Goal: Task Accomplishment & Management: Use online tool/utility

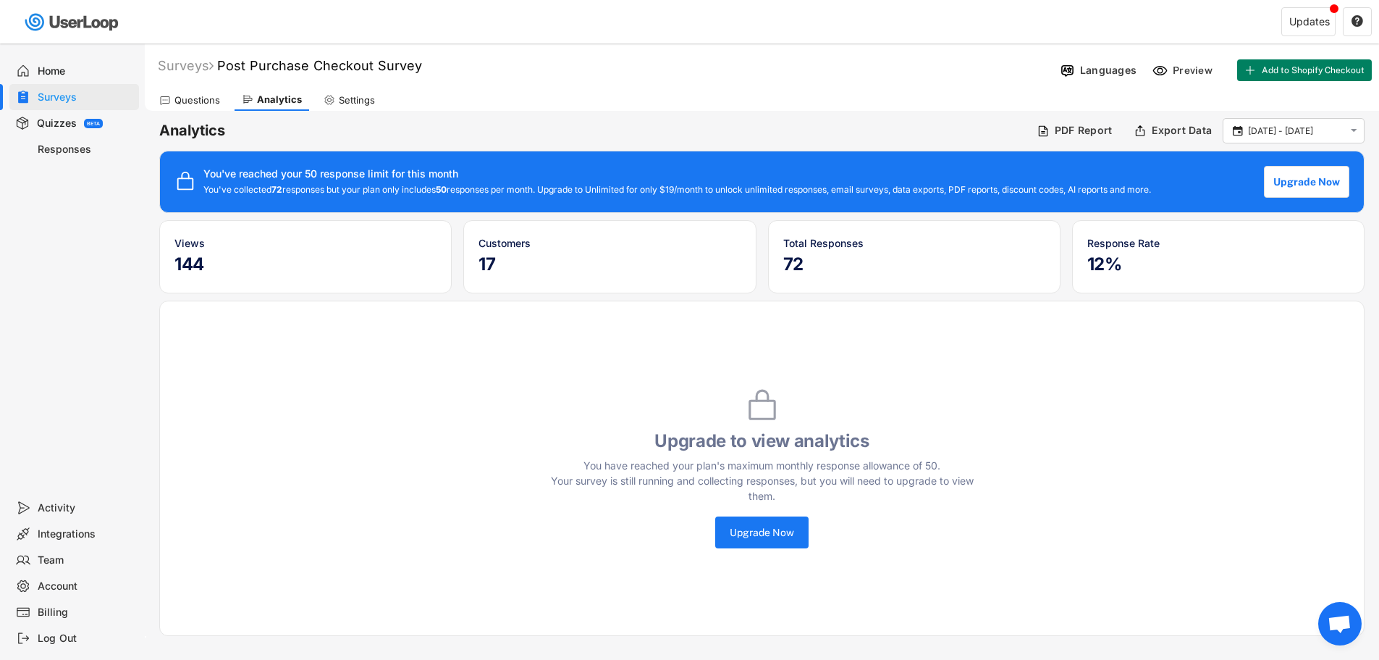
click at [786, 261] on h5 "72" at bounding box center [914, 264] width 262 height 22
click at [1147, 250] on div "Response Rate 12%" at bounding box center [1218, 256] width 262 height 43
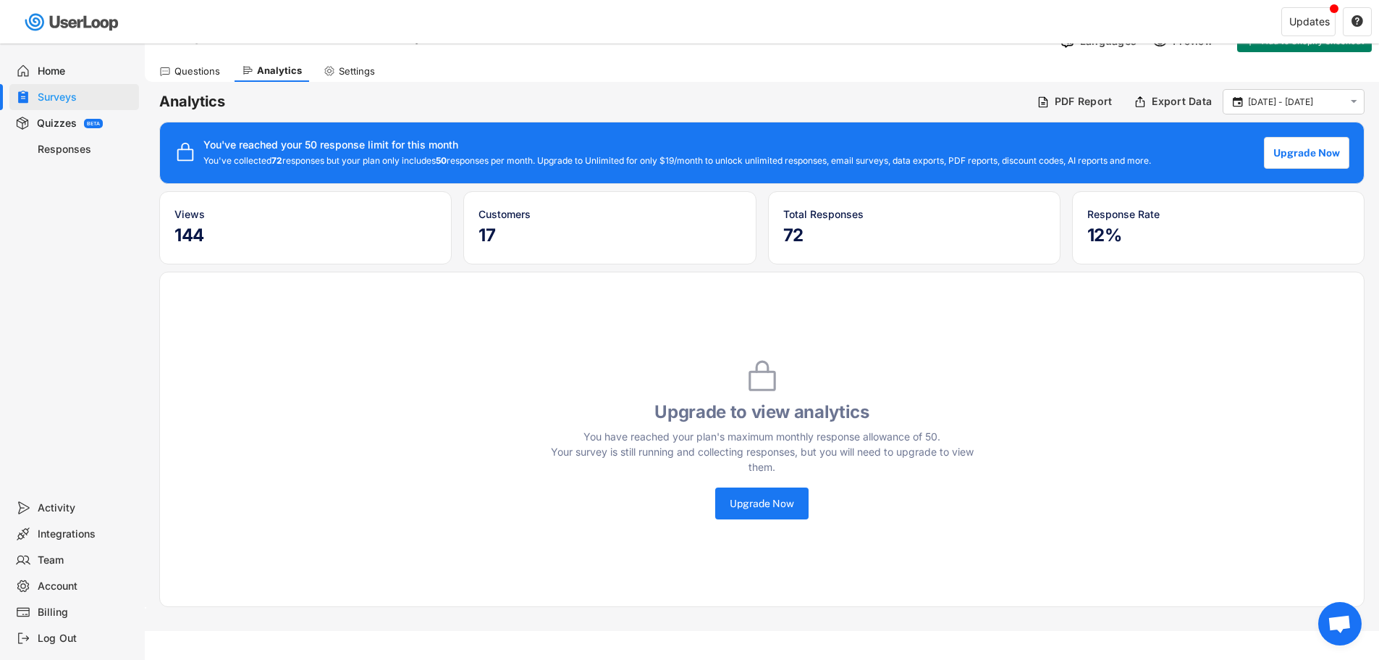
scroll to position [43, 0]
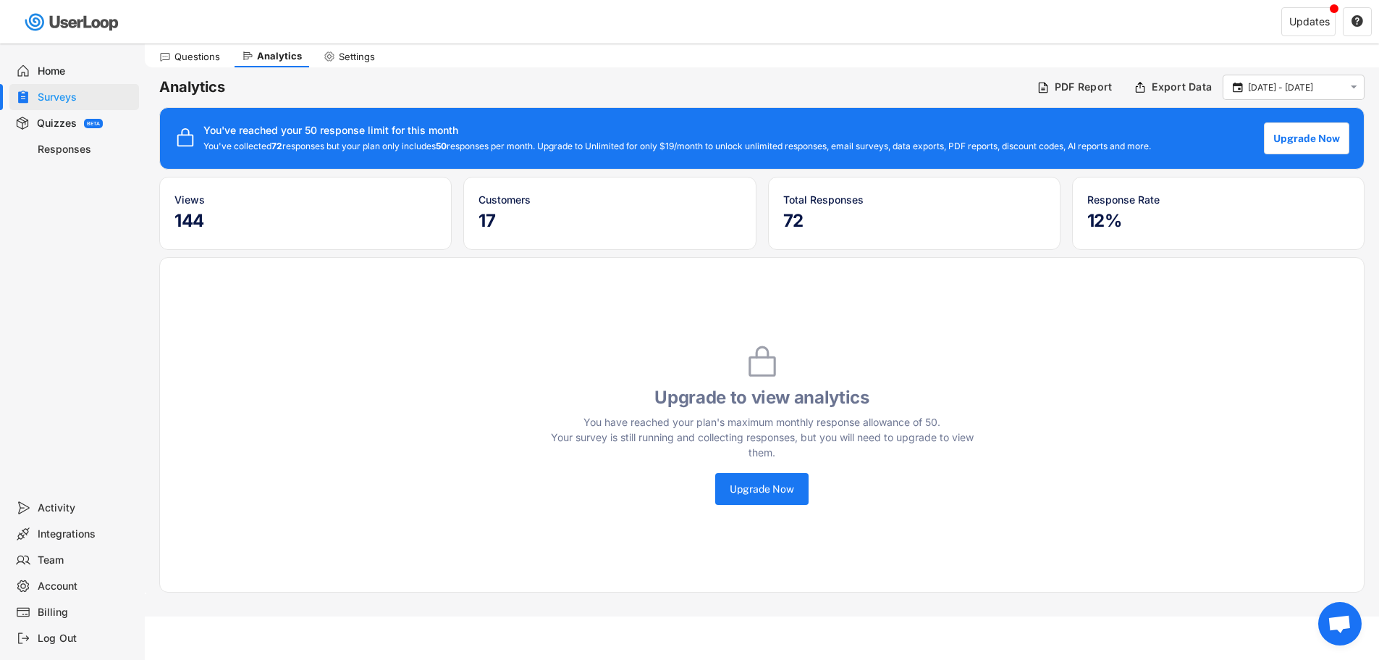
click at [715, 35] on div "Updates " at bounding box center [1042, 22] width 673 height 43
click at [1292, 140] on button "Upgrade Now" at bounding box center [1307, 138] width 84 height 32
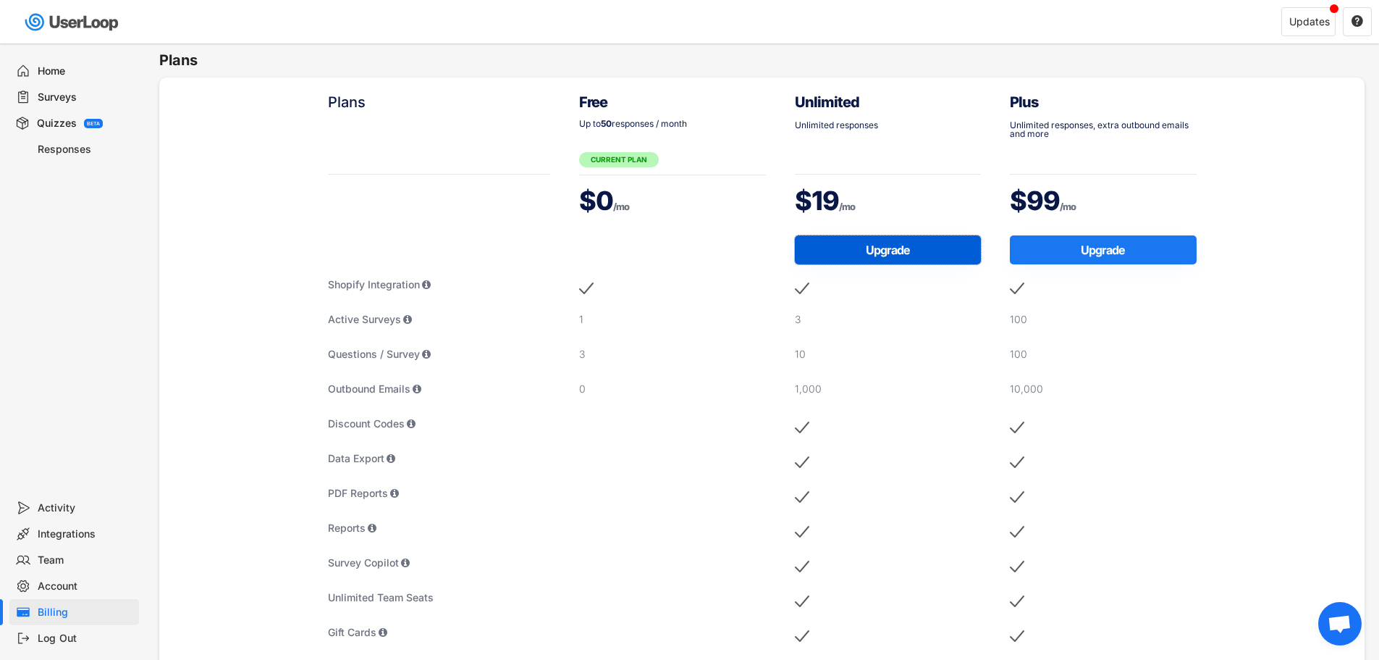
click at [886, 247] on button "Upgrade" at bounding box center [888, 249] width 187 height 29
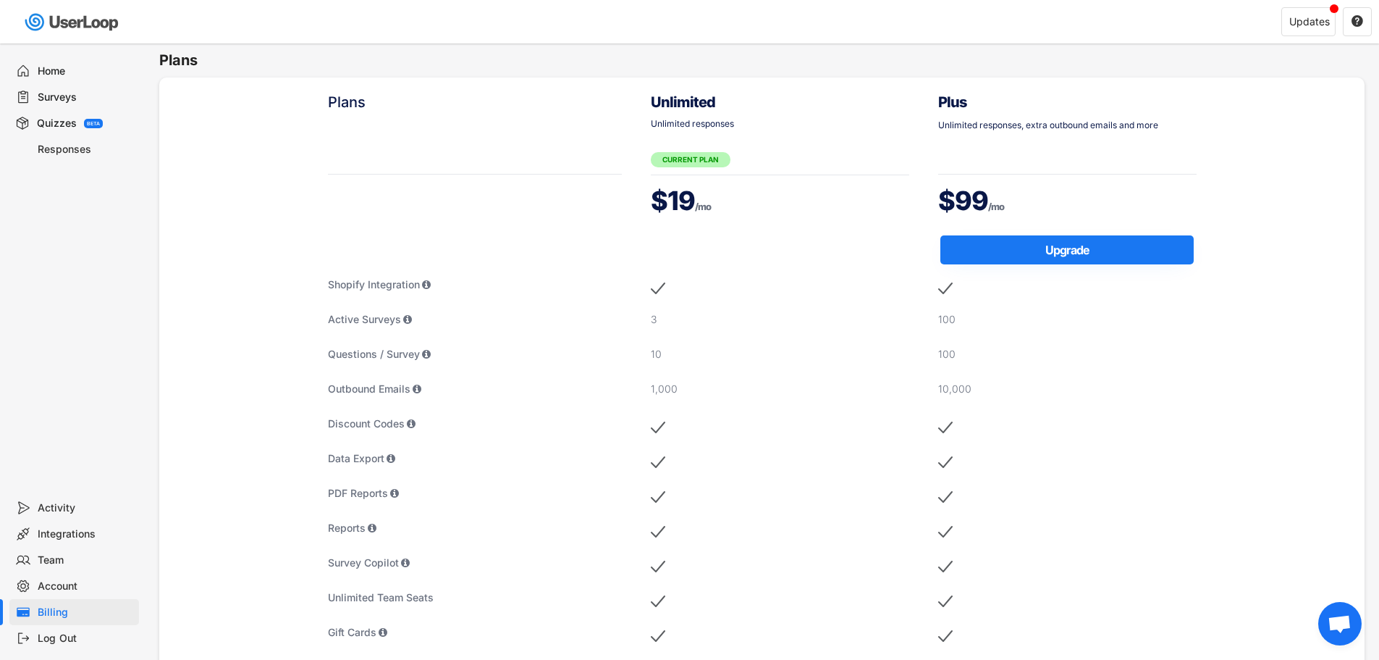
click at [58, 93] on div "Surveys" at bounding box center [86, 97] width 96 height 14
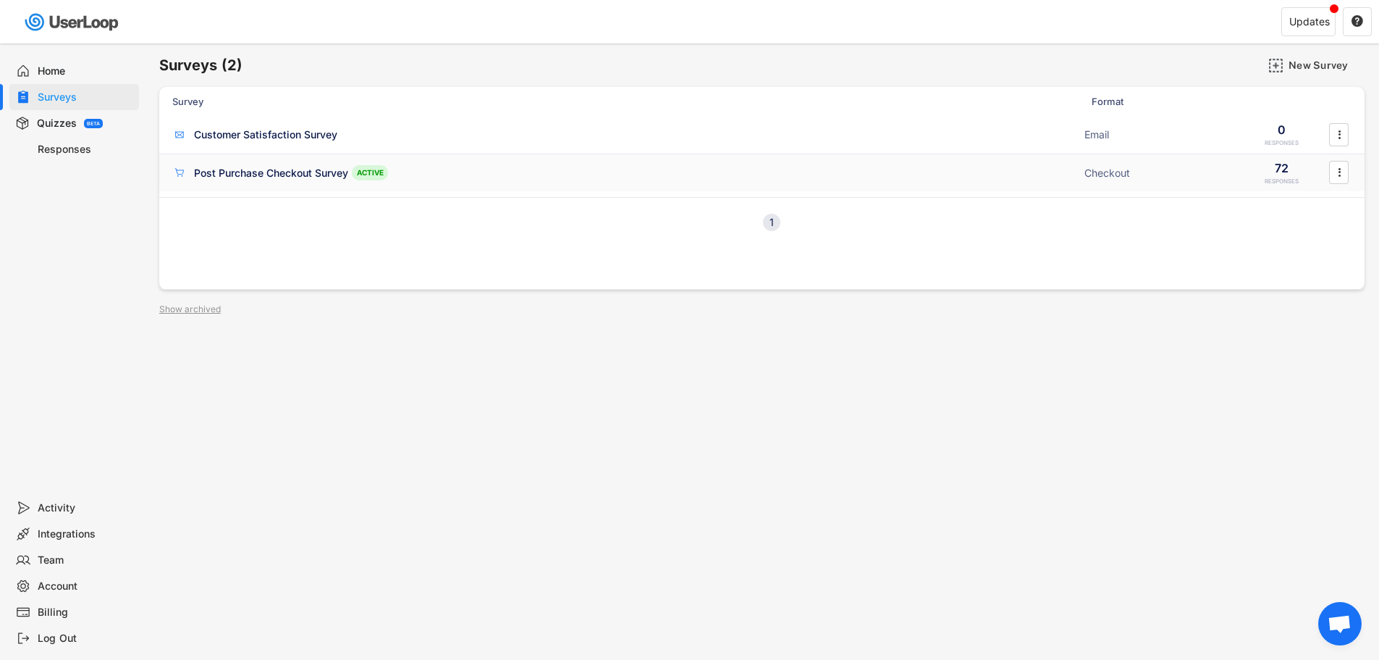
click at [277, 174] on div "Post Purchase Checkout Survey" at bounding box center [271, 173] width 154 height 14
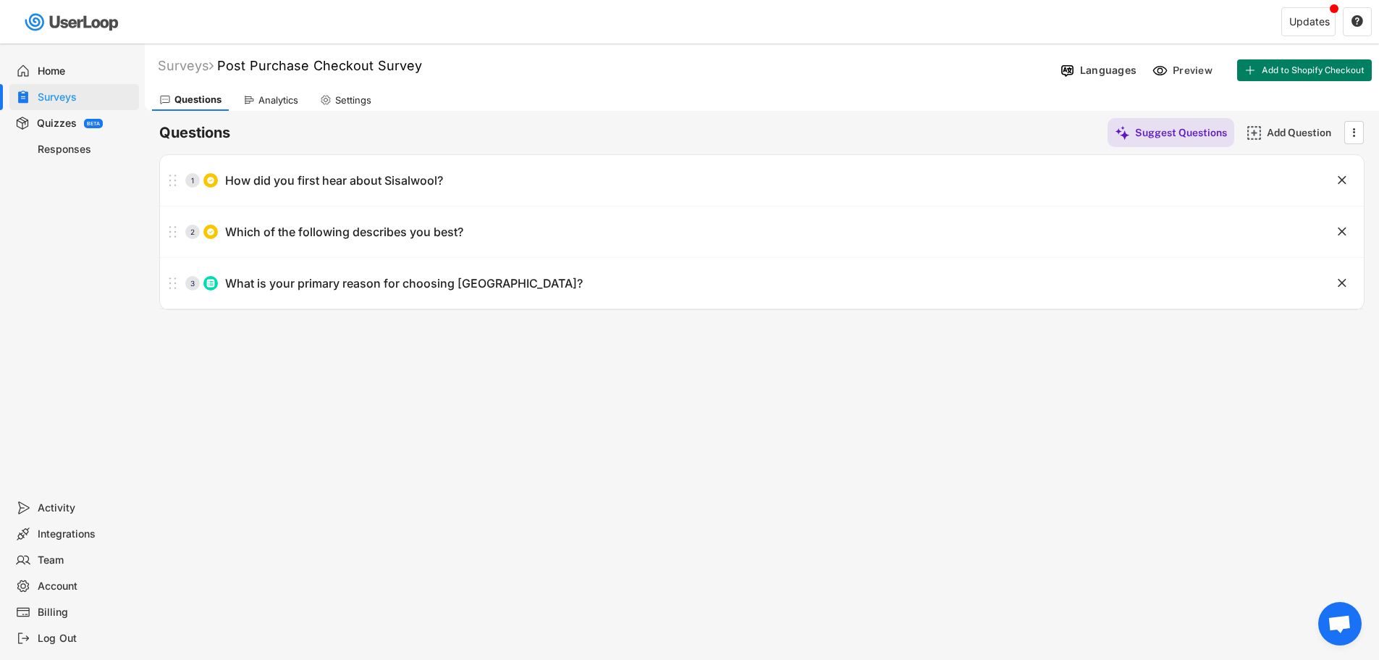
click at [277, 101] on div "Analytics" at bounding box center [278, 100] width 40 height 12
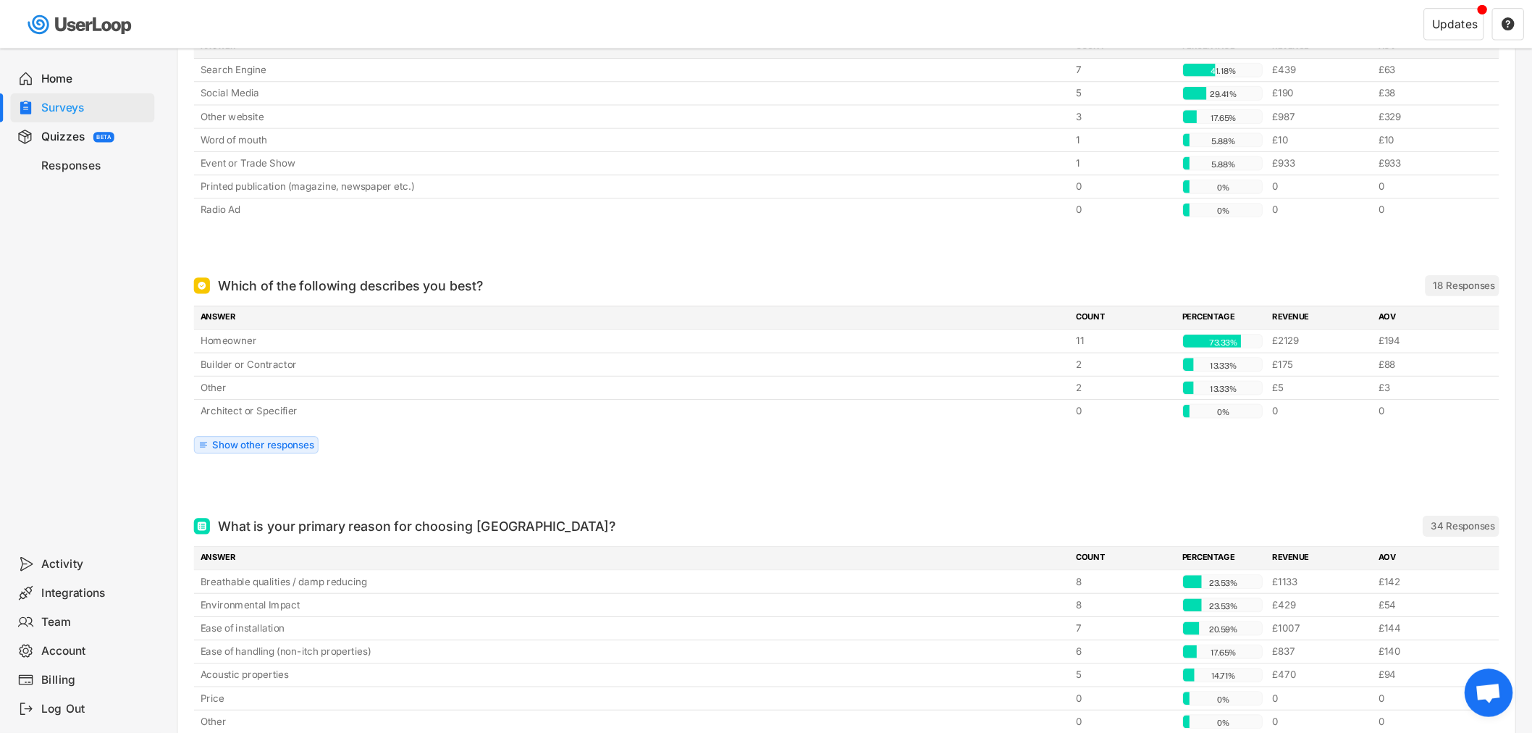
scroll to position [240, 0]
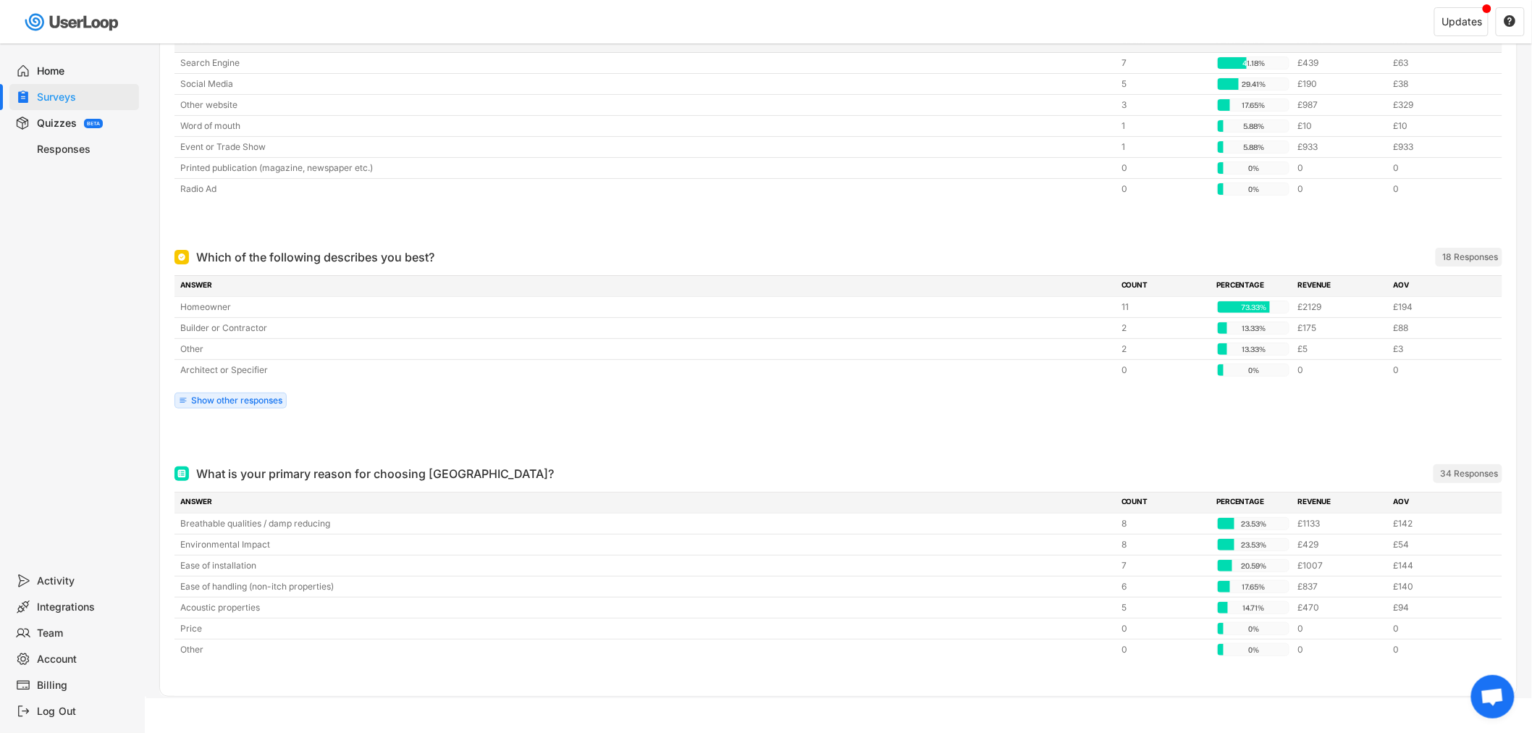
drag, startPoint x: 1340, startPoint y: 0, endPoint x: 1155, endPoint y: 695, distance: 719.1
click at [1155, 659] on div at bounding box center [838, 681] width 1328 height 29
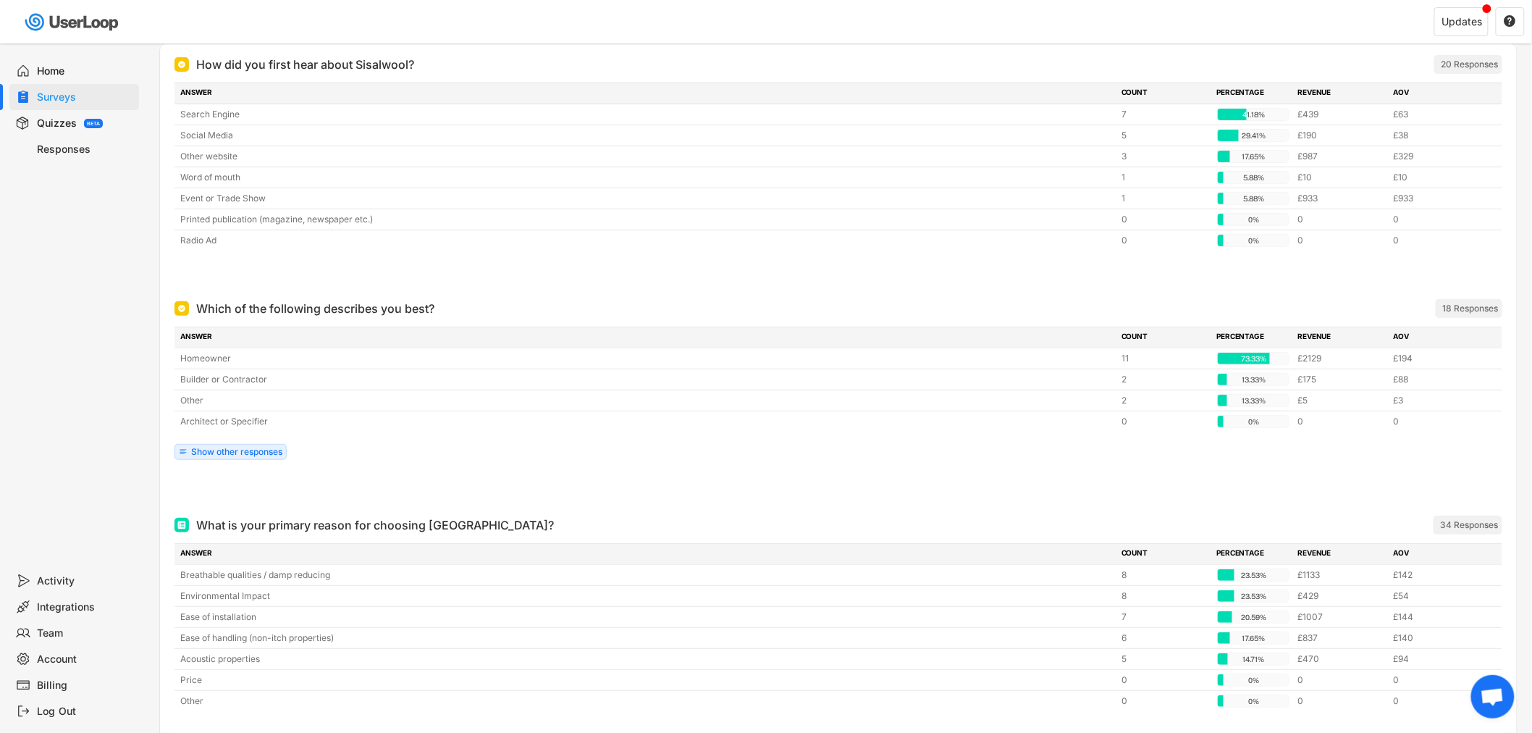
scroll to position [192, 0]
click at [170, 52] on div "How did you first hear about Sisalwool? 20 Responses ANSWER COUNT PERCENTAGE RE…" at bounding box center [838, 162] width 1357 height 244
click at [916, 24] on div "Updates " at bounding box center [1158, 22] width 750 height 43
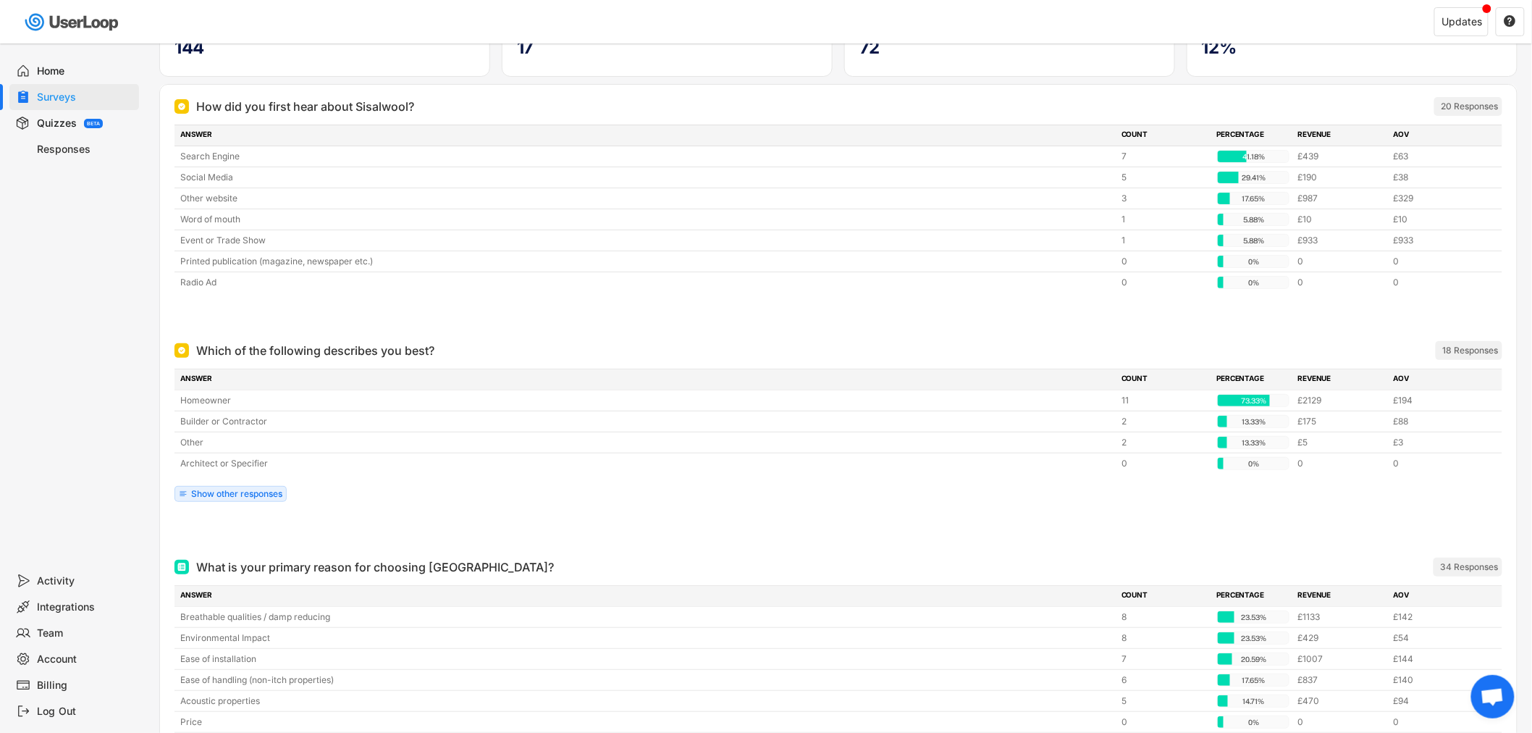
scroll to position [0, 0]
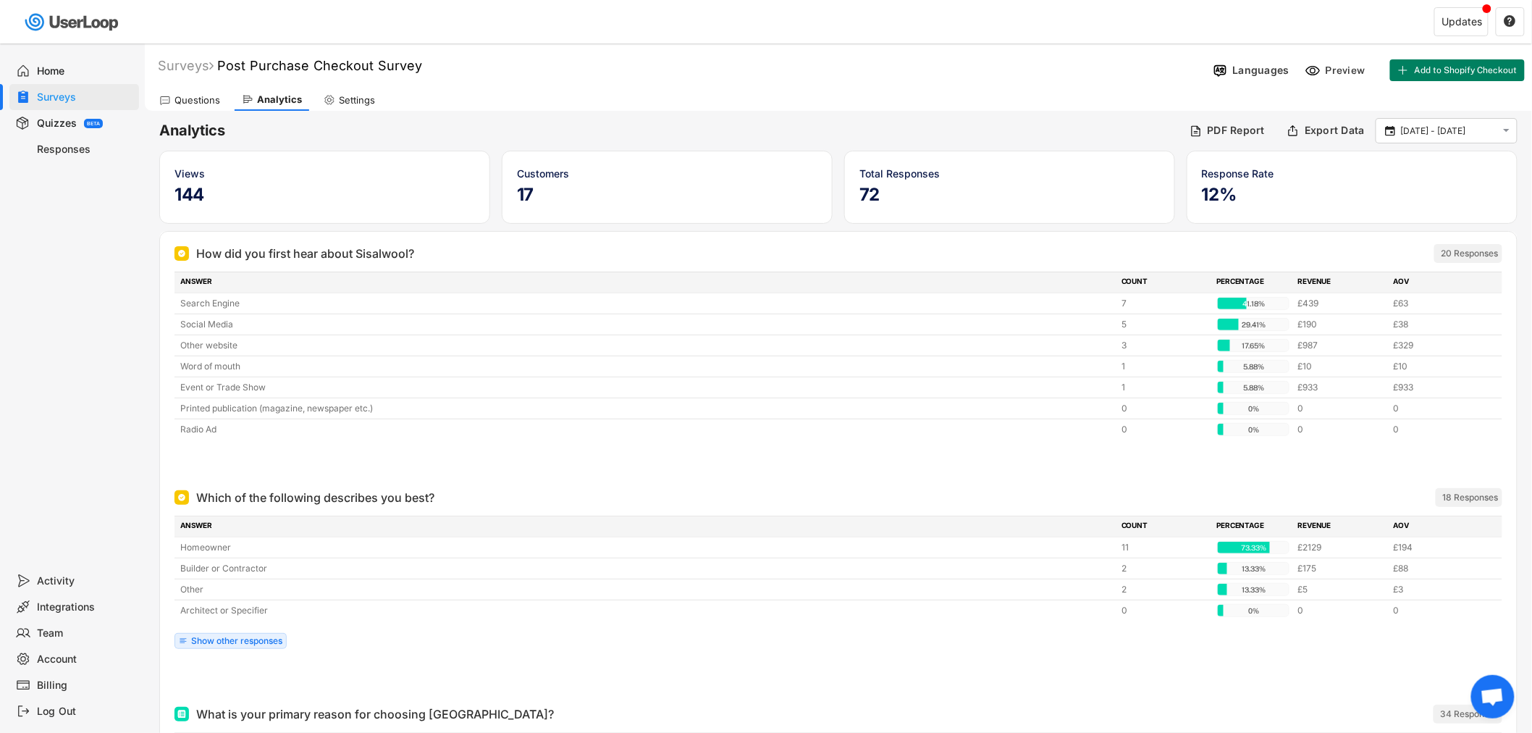
click at [633, 19] on div at bounding box center [391, 21] width 783 height 43
click at [68, 96] on div "Surveys" at bounding box center [86, 97] width 96 height 14
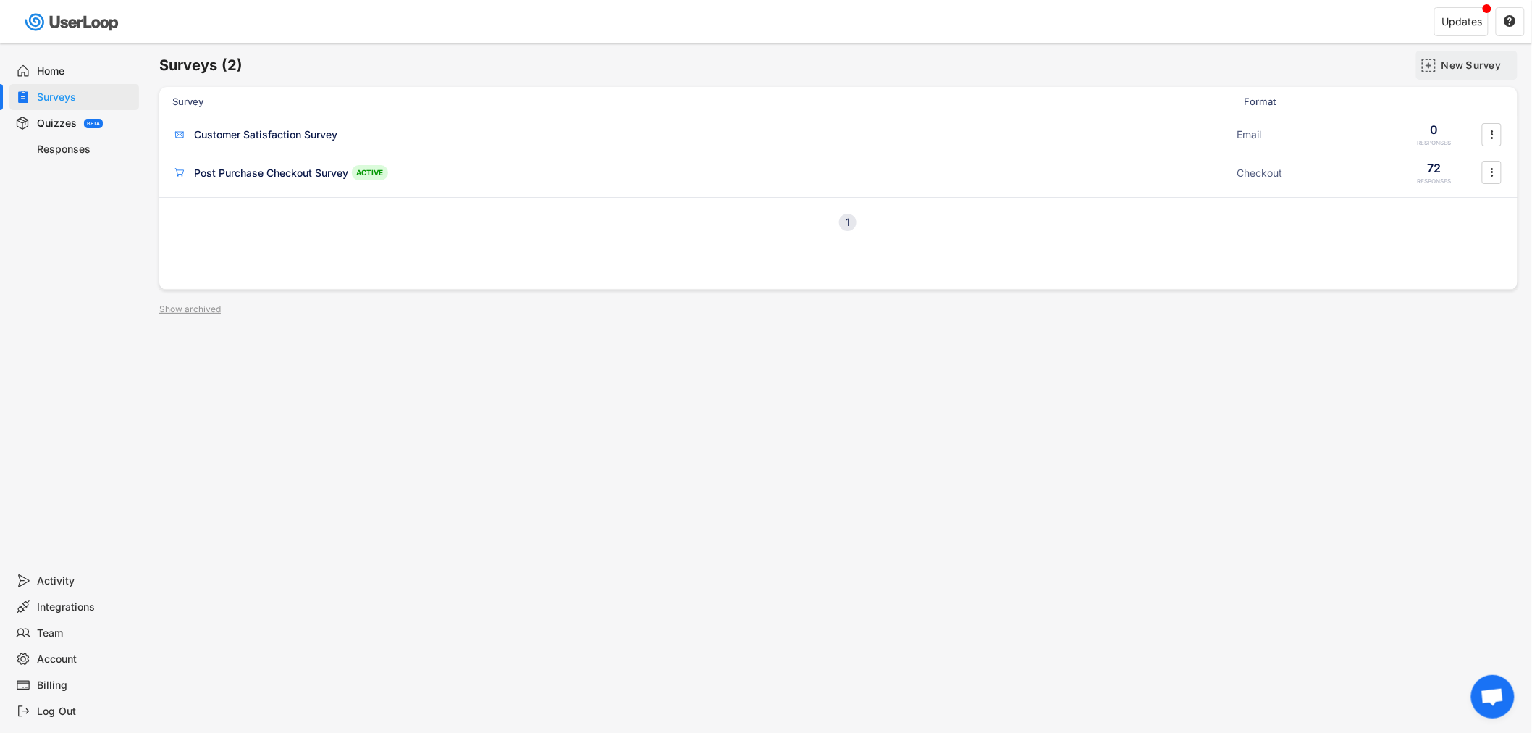
click at [1378, 65] on div "New Survey" at bounding box center [1477, 65] width 72 height 13
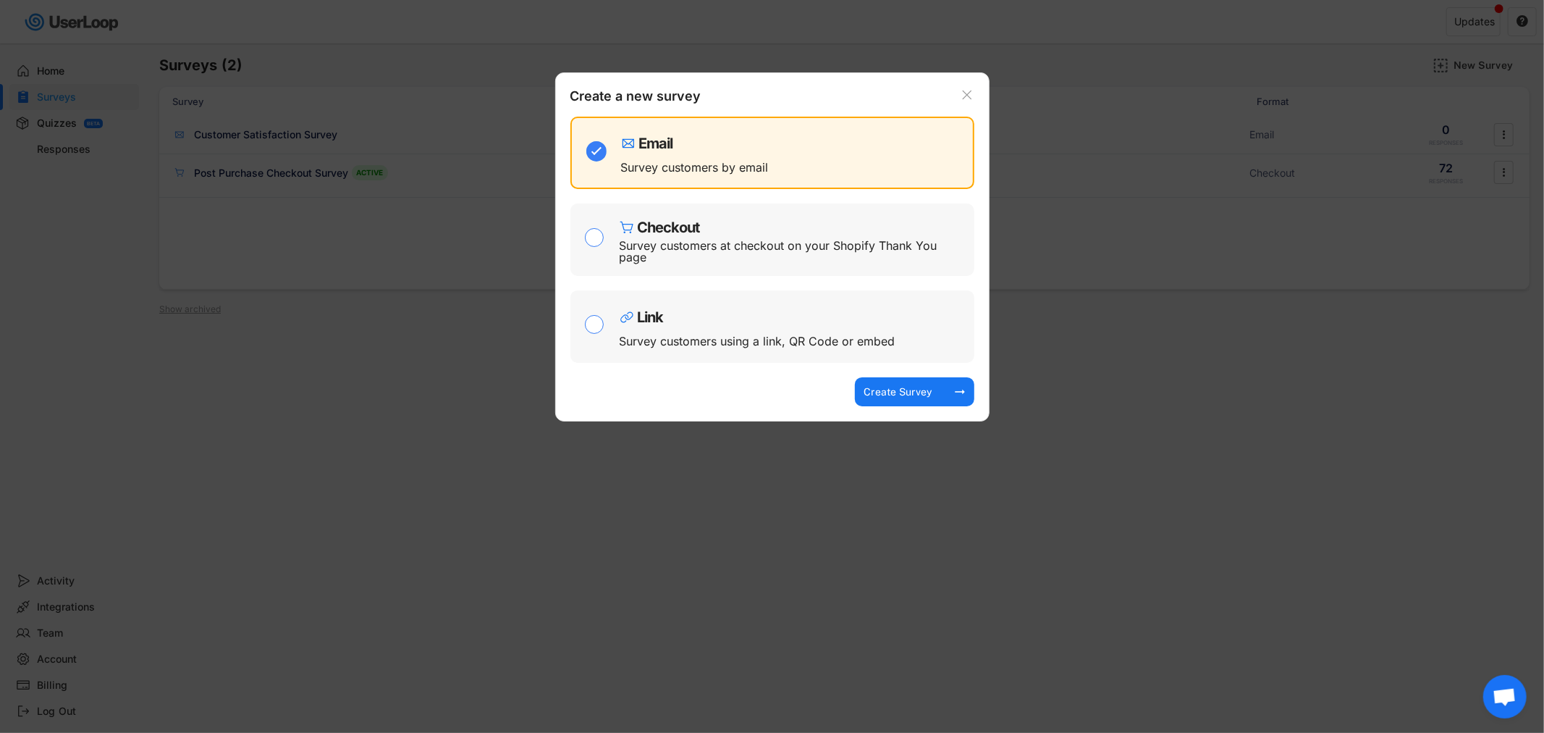
click at [596, 240] on input "checkbox" at bounding box center [595, 238] width 20 height 20
checkbox input "true"
checkbox input "false"
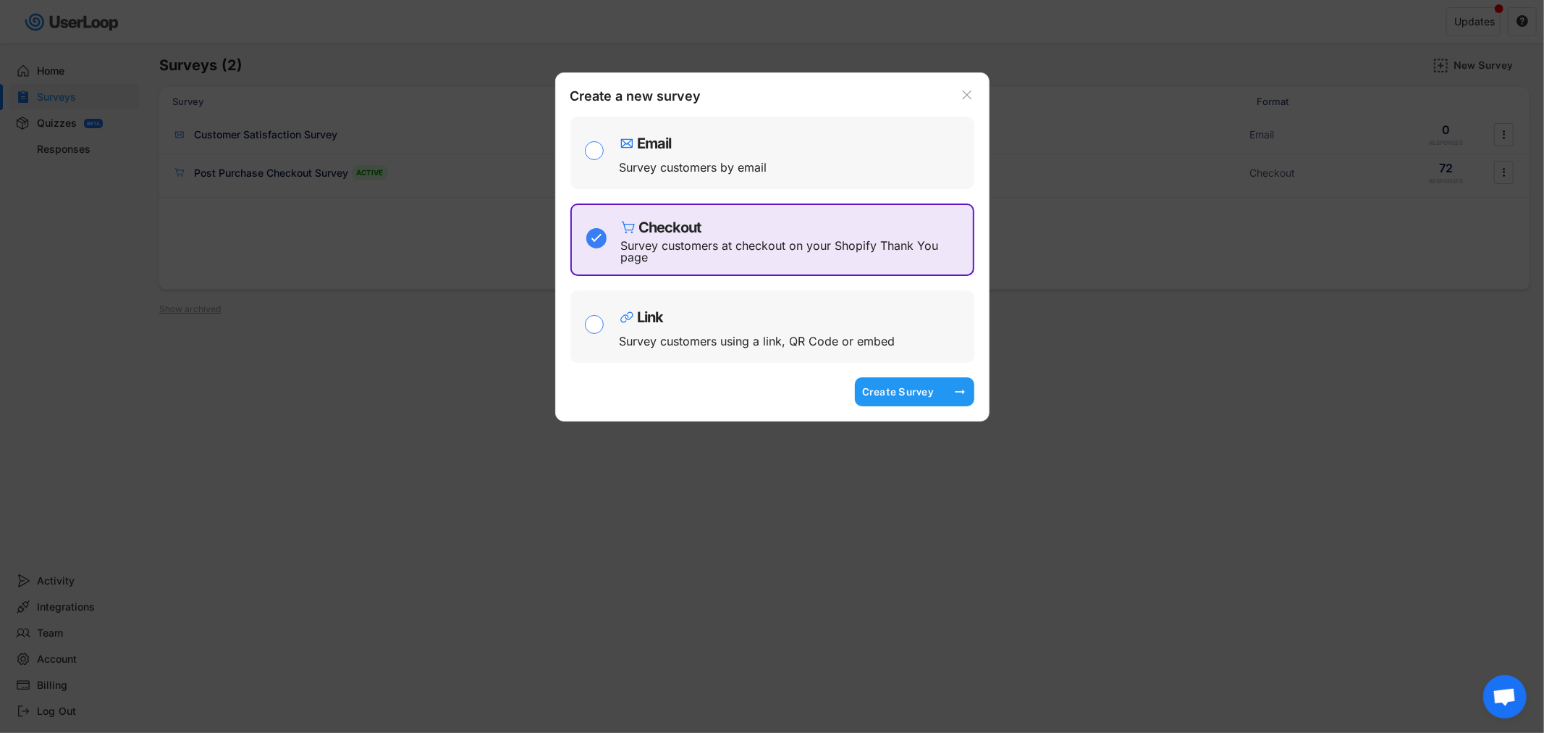
click at [879, 388] on div "Create Survey" at bounding box center [898, 391] width 72 height 13
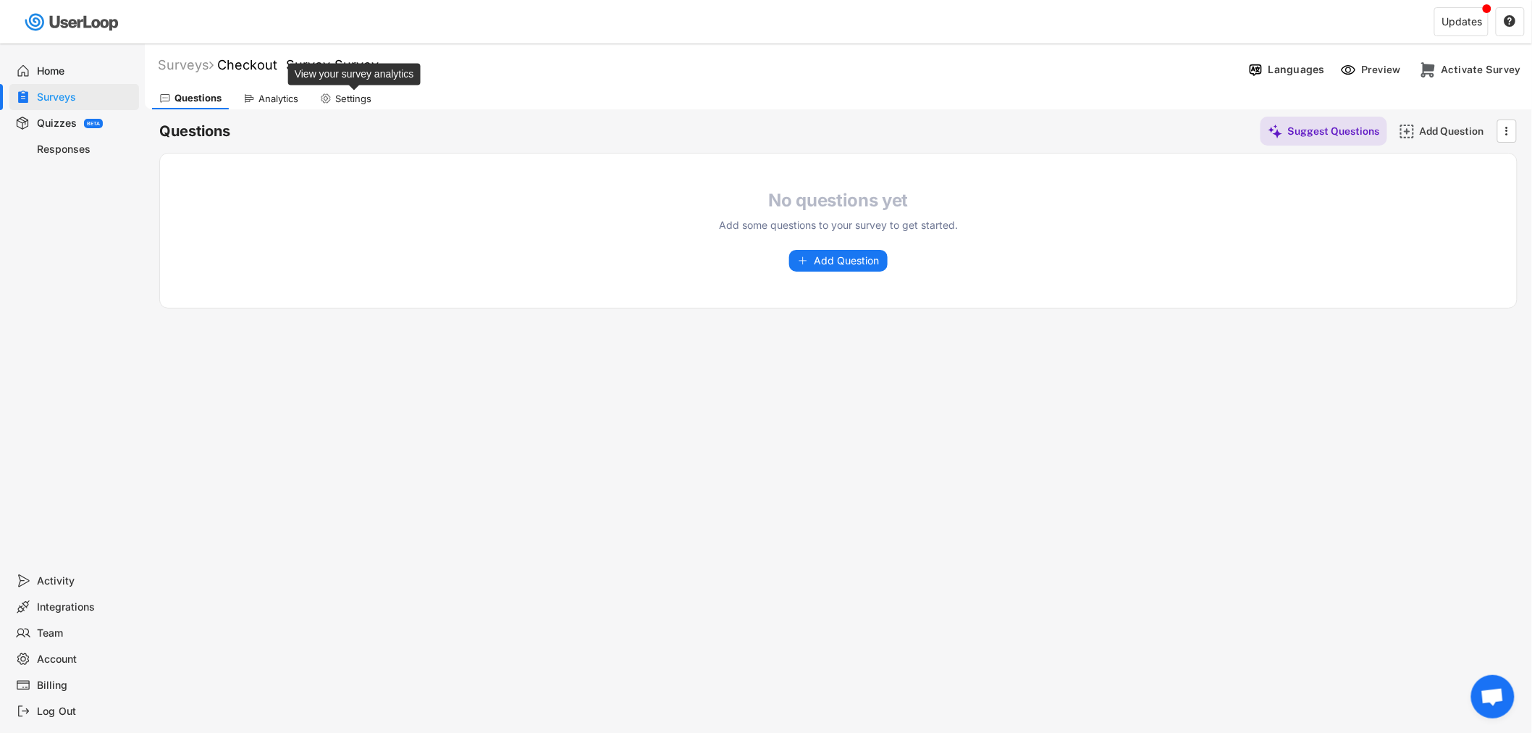
click at [353, 97] on div "Settings" at bounding box center [353, 99] width 36 height 12
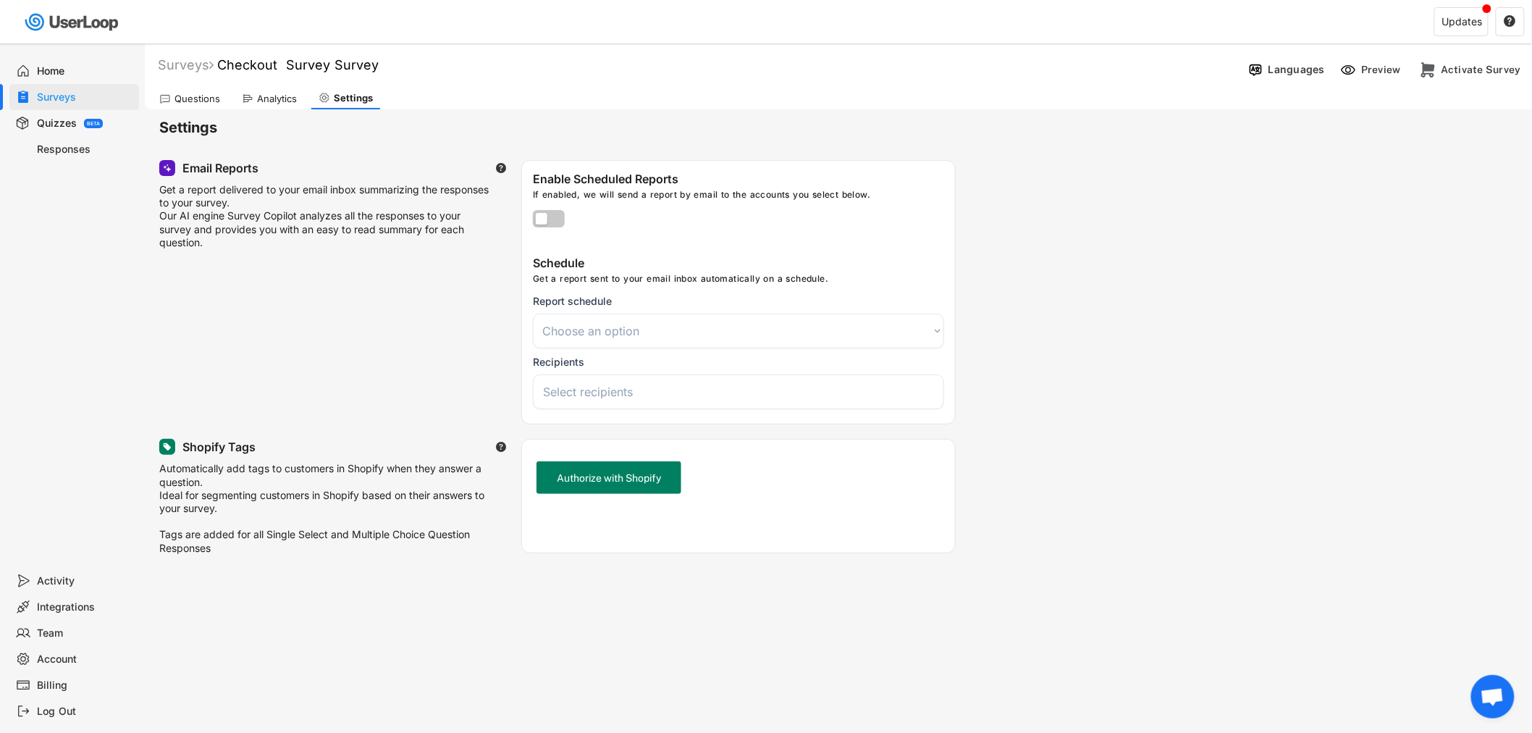
click at [190, 104] on div "Questions" at bounding box center [189, 99] width 75 height 22
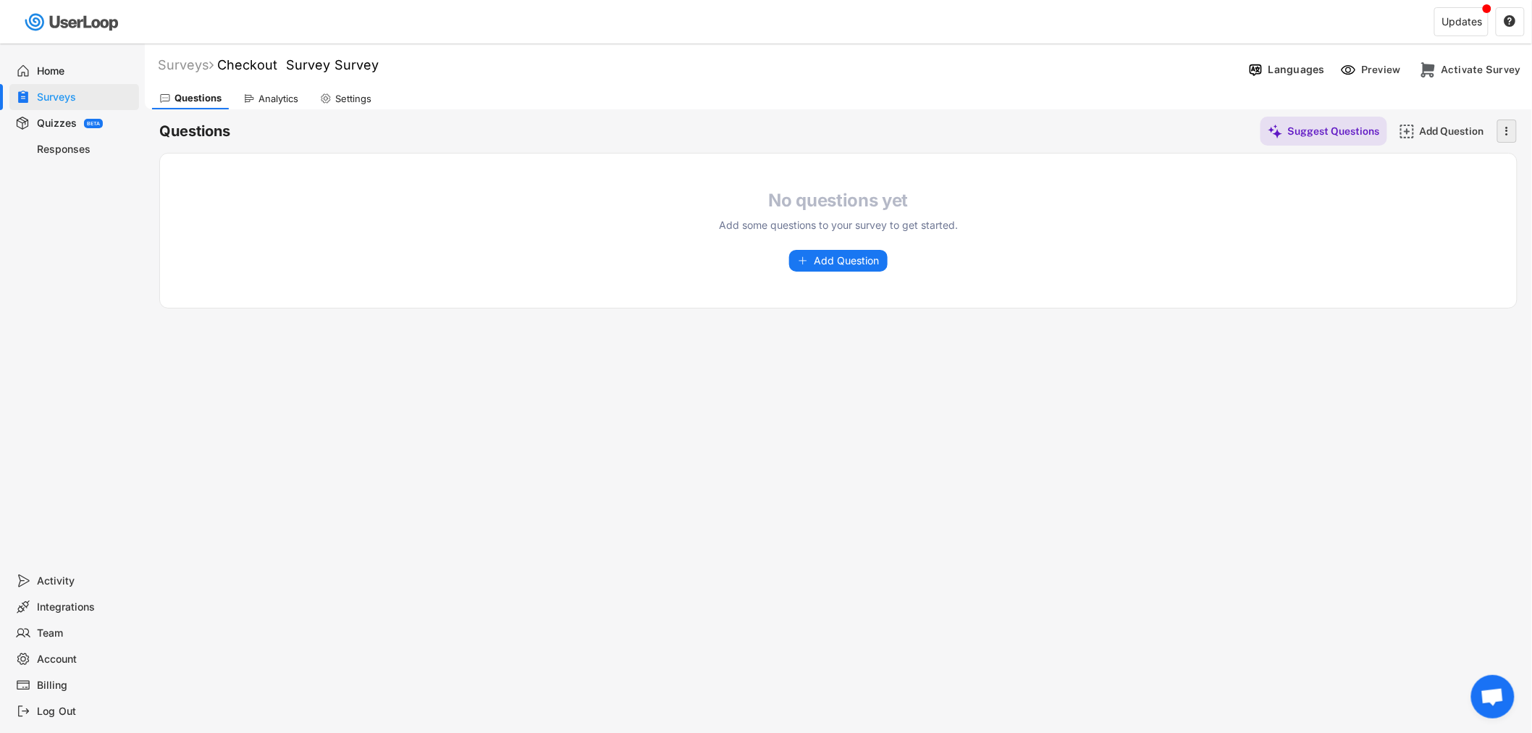
click at [1378, 133] on icon "" at bounding box center [1506, 131] width 14 height 22
click at [261, 99] on div "Analytics" at bounding box center [278, 99] width 40 height 12
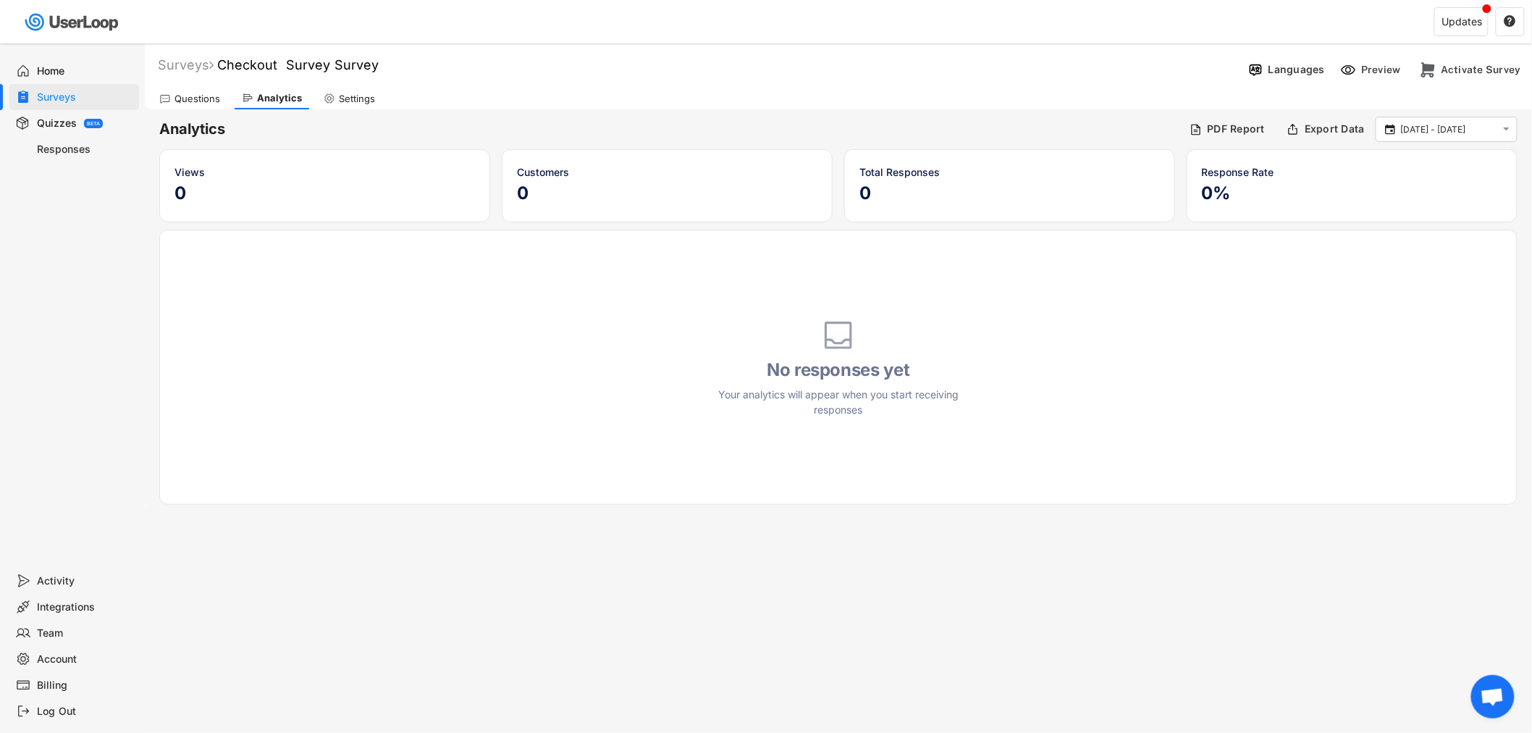
click at [341, 98] on div "Settings" at bounding box center [357, 99] width 36 height 12
select select
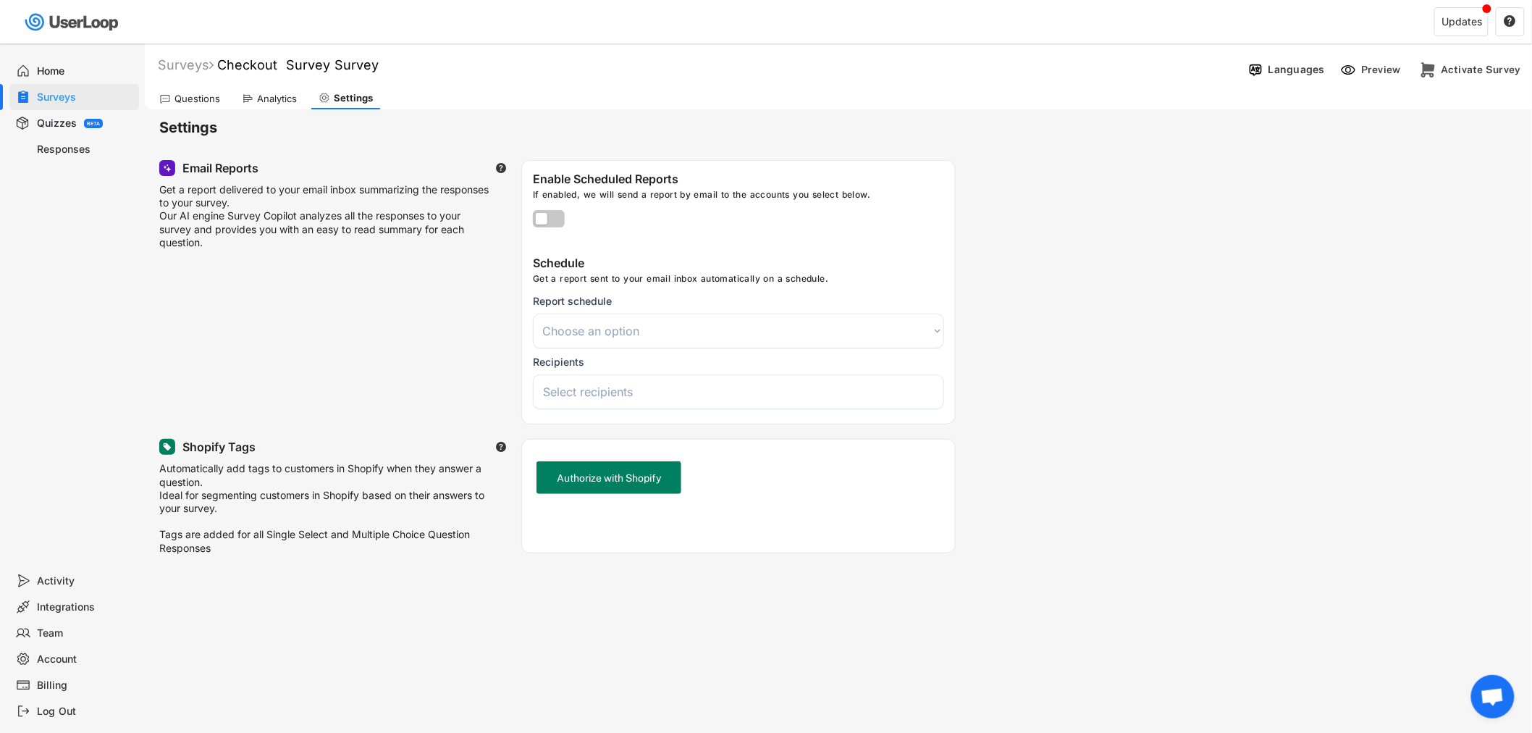
click at [1378, 244] on div "Email Reports  Get a report delivered to your email inbox summarizing the resp…" at bounding box center [838, 292] width 1358 height 264
click at [277, 222] on div "Get a report delivered to your email inbox summarizing the responses to your su…" at bounding box center [325, 216] width 333 height 66
click at [1167, 256] on div "Email Reports  Get a report delivered to your email inbox summarizing the resp…" at bounding box center [838, 292] width 1358 height 264
click at [46, 120] on div "Quizzes" at bounding box center [57, 124] width 40 height 14
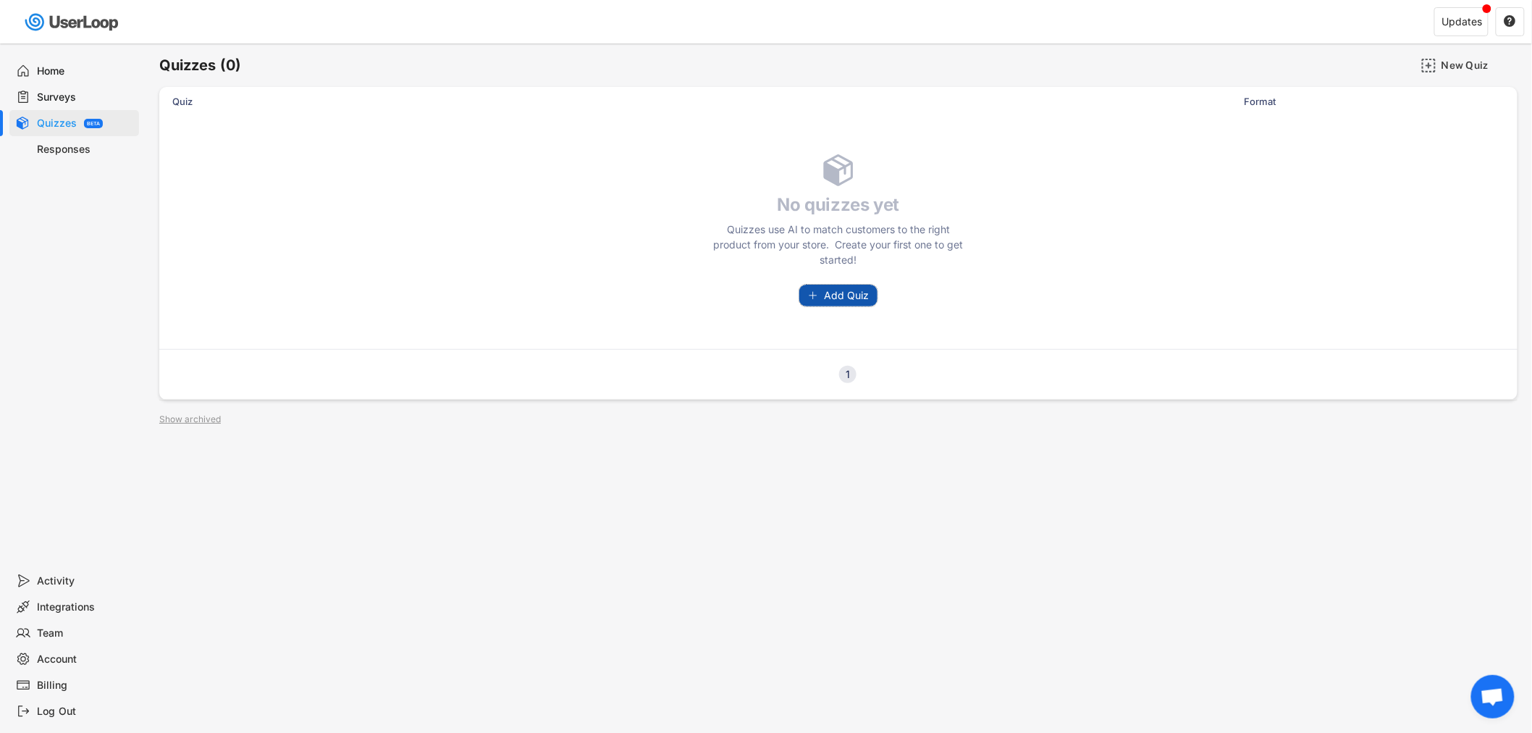
click at [845, 298] on span "Add Quiz" at bounding box center [846, 295] width 45 height 10
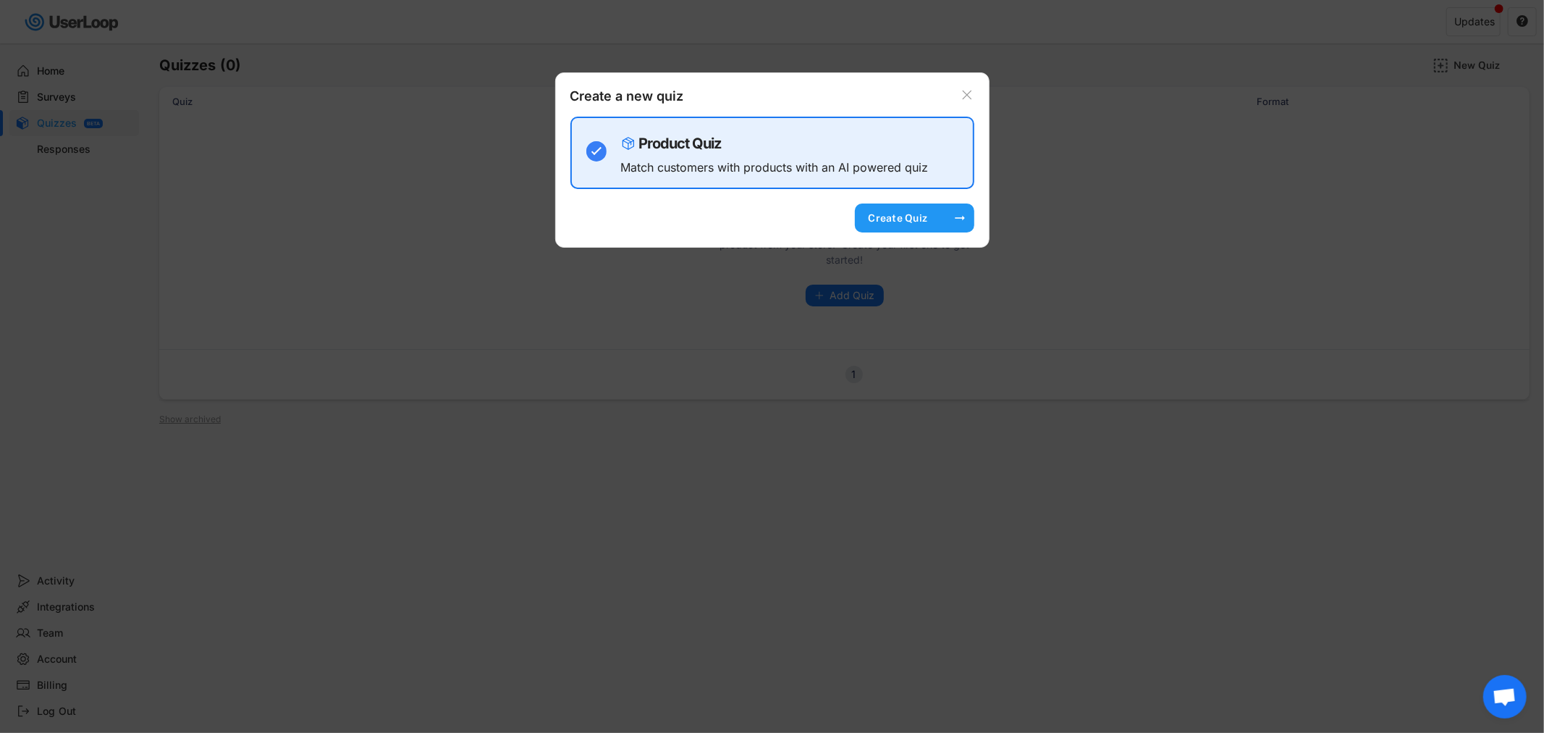
click at [914, 220] on div "Create Quiz" at bounding box center [898, 217] width 72 height 13
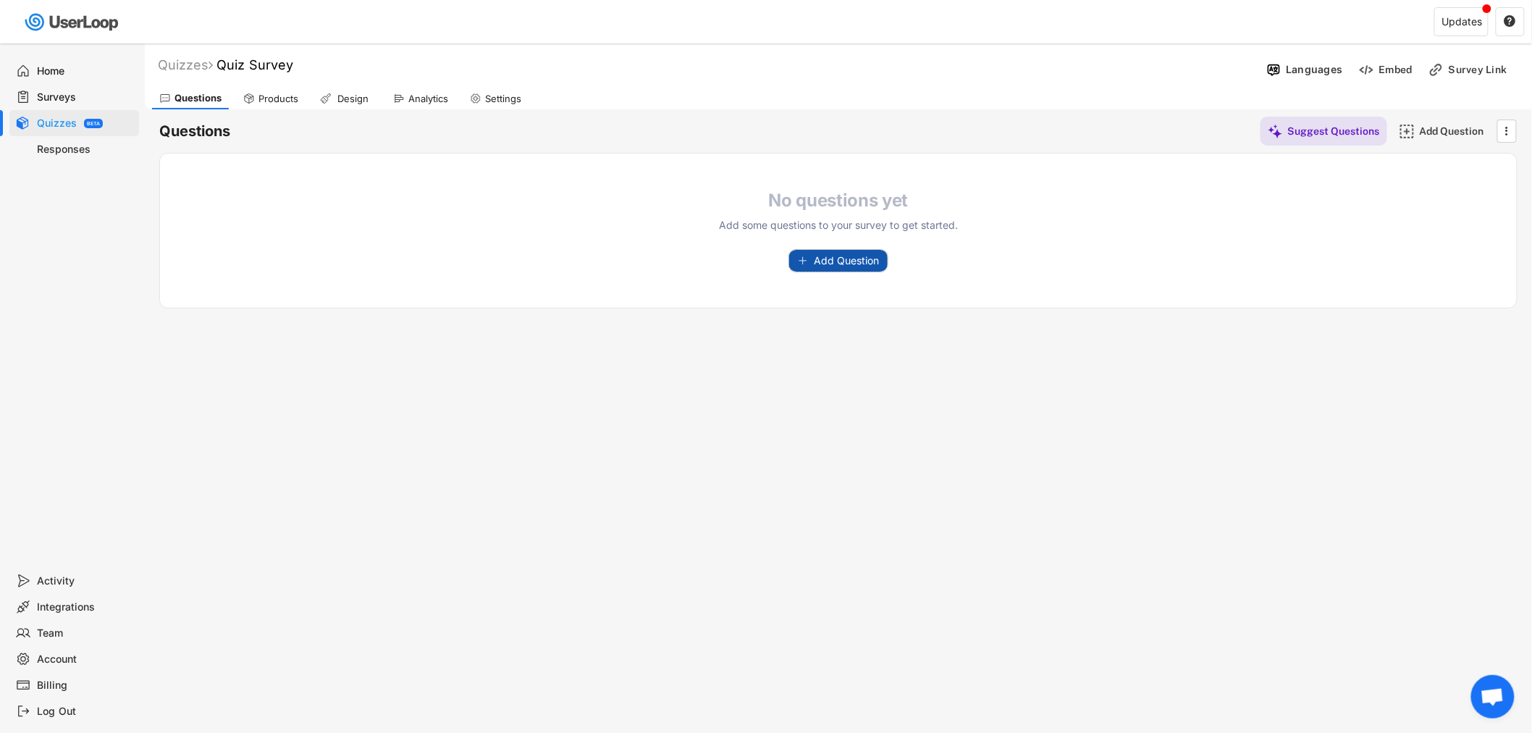
click at [844, 257] on span "Add Question" at bounding box center [846, 261] width 65 height 10
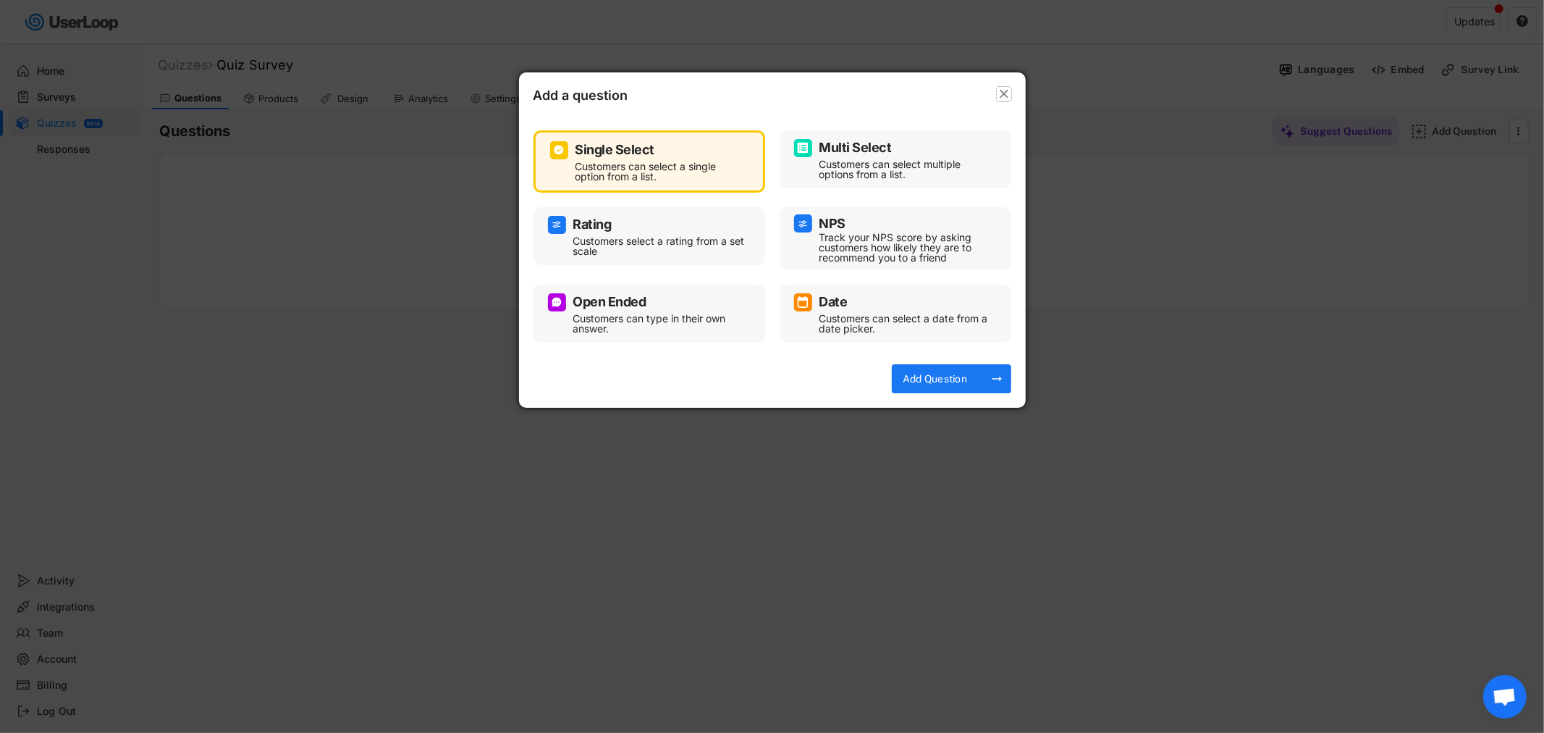
click at [1001, 92] on text "" at bounding box center [1004, 93] width 9 height 15
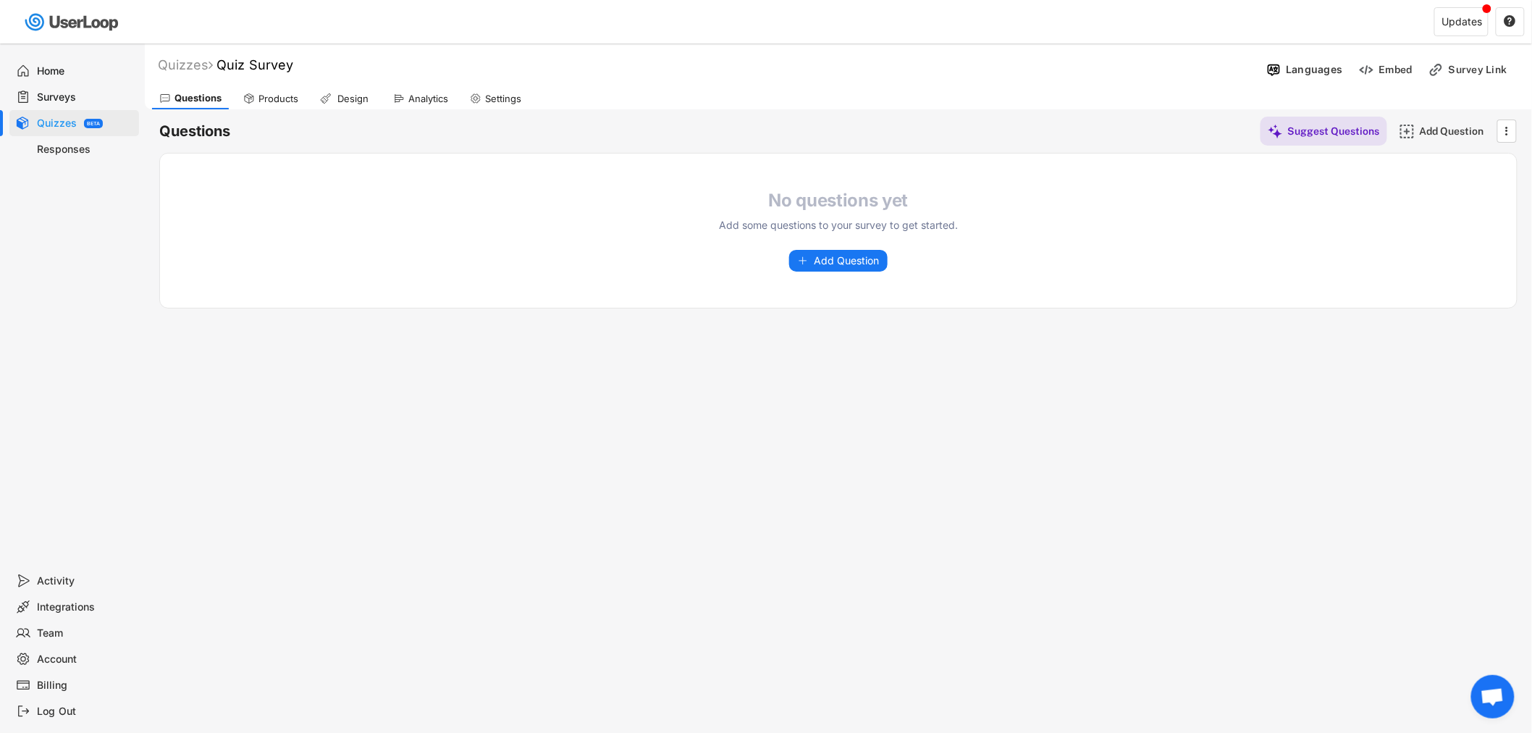
click at [607, 317] on div "Quizzes Quiz Survey Languages Preview Add to Shopify Checkout Embed Survey Link…" at bounding box center [838, 392] width 1387 height 698
click at [76, 146] on div "Responses" at bounding box center [86, 150] width 96 height 14
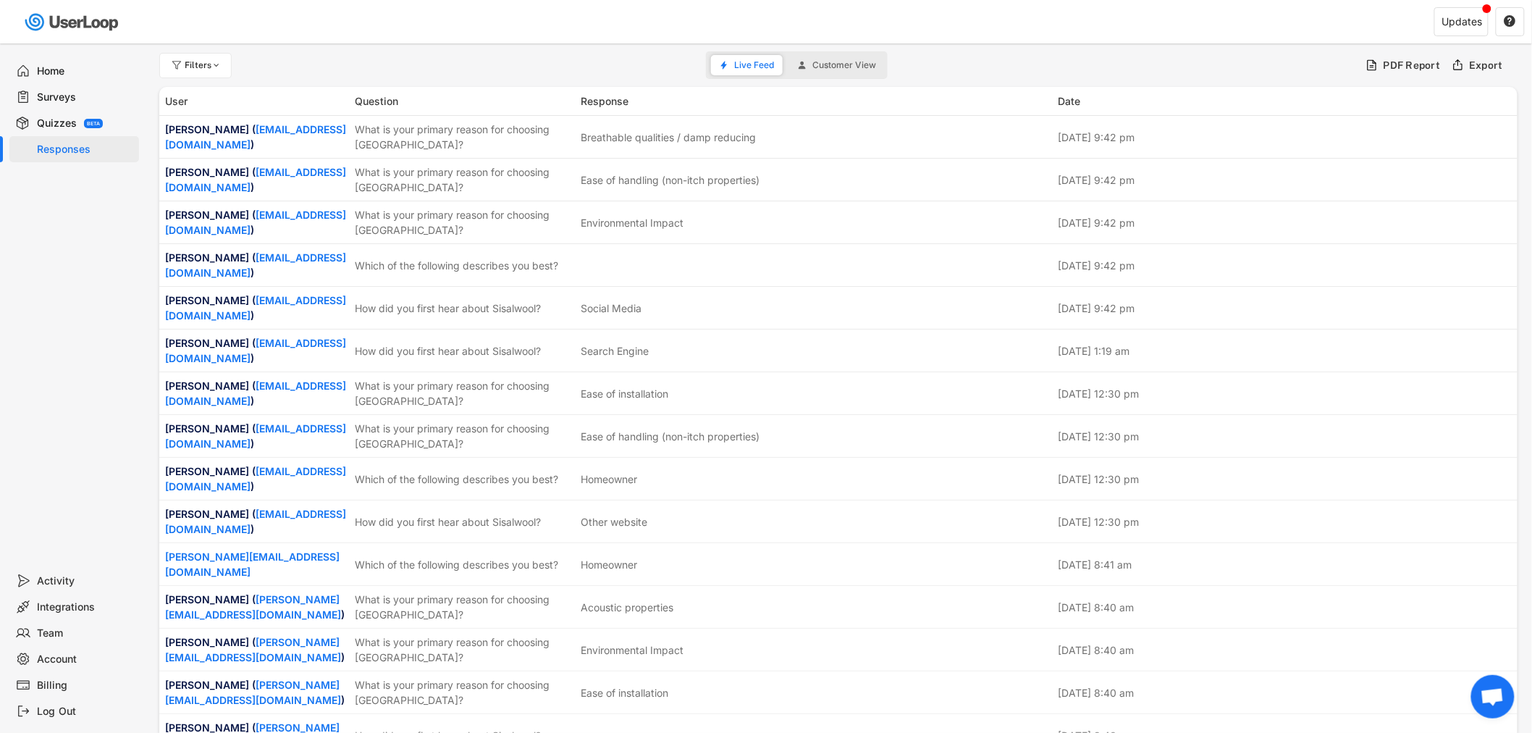
click at [520, 17] on div at bounding box center [391, 21] width 783 height 43
